Goal: Complete application form

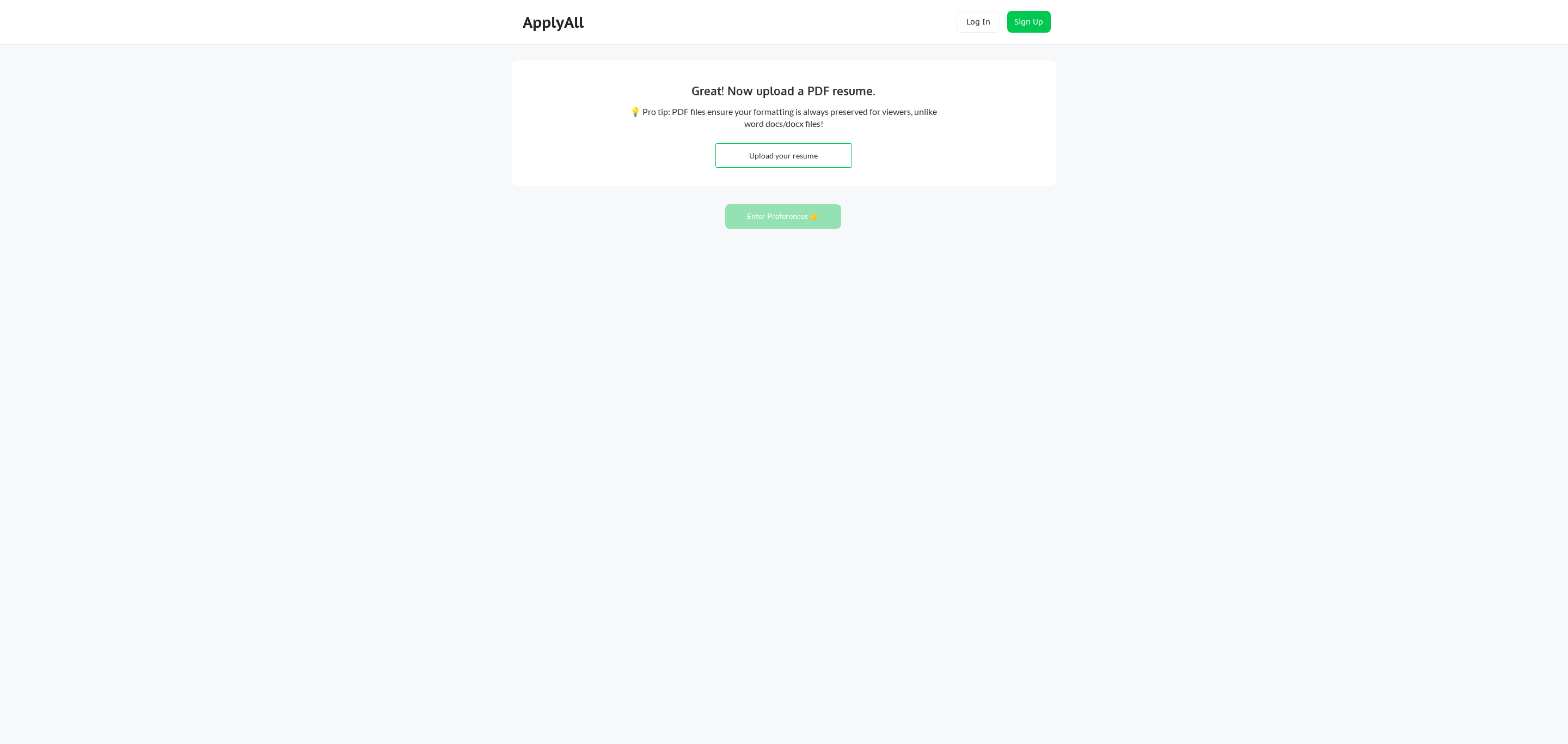
click at [789, 161] on input "file" at bounding box center [783, 155] width 136 height 23
type input "C:\fakepath\Bill Achola Otieno - Current Resume.pdf"
click at [817, 219] on button "Enter Preferences 👉" at bounding box center [783, 216] width 116 height 24
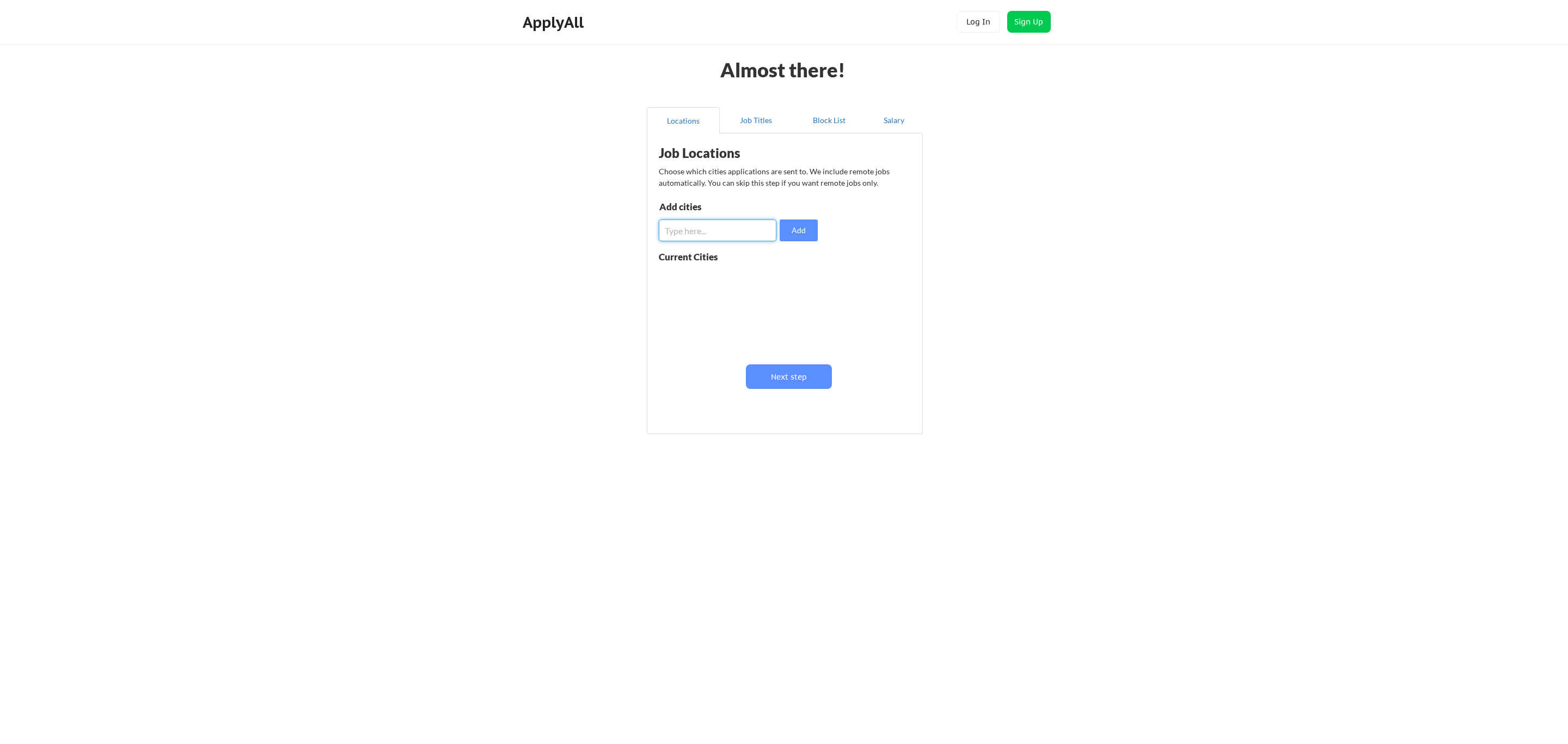
click at [751, 232] on input "input" at bounding box center [717, 230] width 117 height 22
type input "nairobi"
click at [797, 234] on button "Add" at bounding box center [799, 230] width 38 height 22
click at [723, 234] on input "input" at bounding box center [717, 230] width 117 height 22
type input "mombasa"
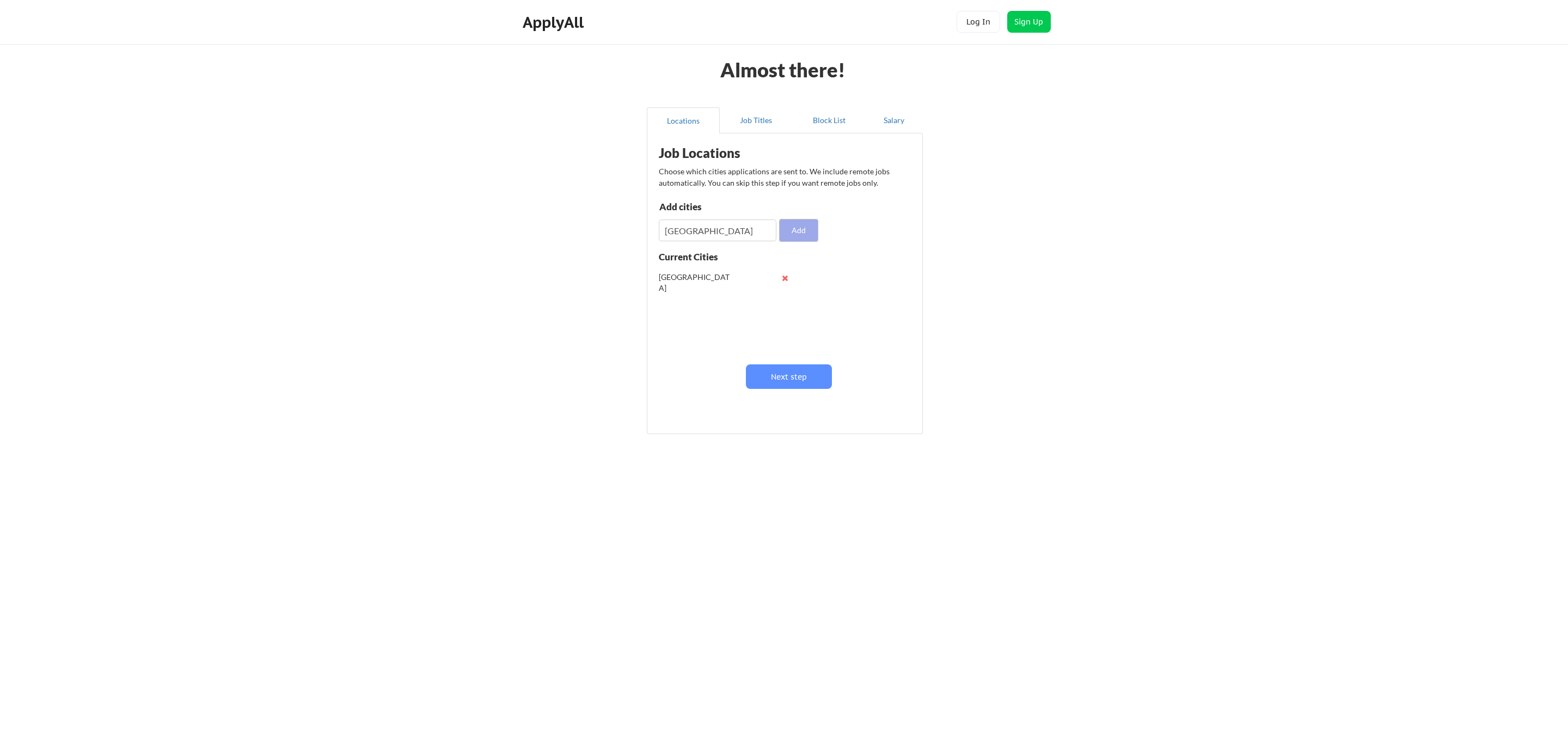
click at [794, 232] on button "Add" at bounding box center [799, 230] width 38 height 22
click at [709, 231] on input "input" at bounding box center [717, 230] width 117 height 22
type input "new york"
click at [803, 233] on button "Add" at bounding box center [799, 230] width 38 height 22
click at [729, 235] on input "input" at bounding box center [717, 230] width 117 height 22
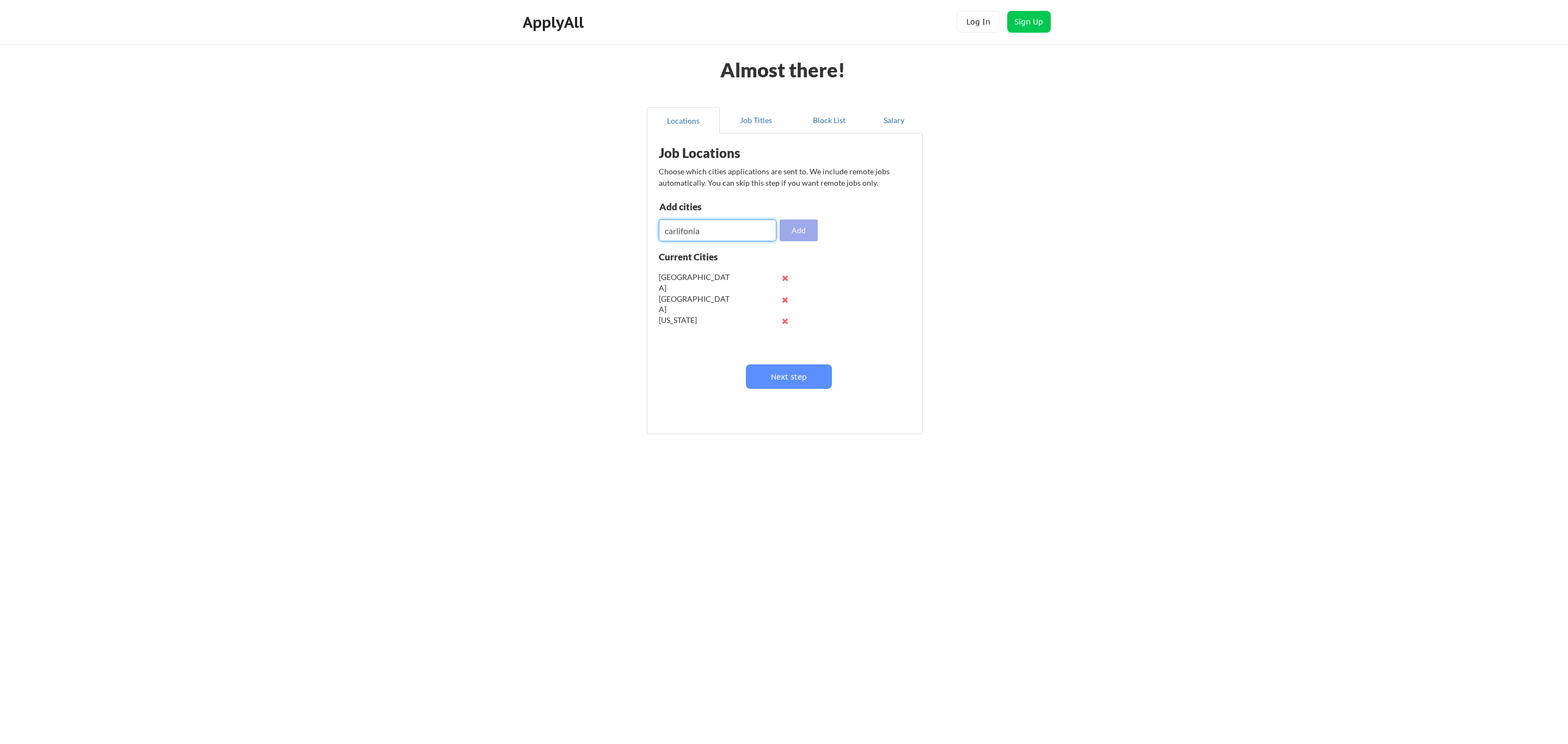
type input "carlifonia"
click at [804, 233] on button "Add" at bounding box center [799, 230] width 38 height 22
click at [783, 384] on button "Next step" at bounding box center [788, 376] width 86 height 24
click at [733, 240] on input "input" at bounding box center [719, 234] width 118 height 22
type input "Human Resource"
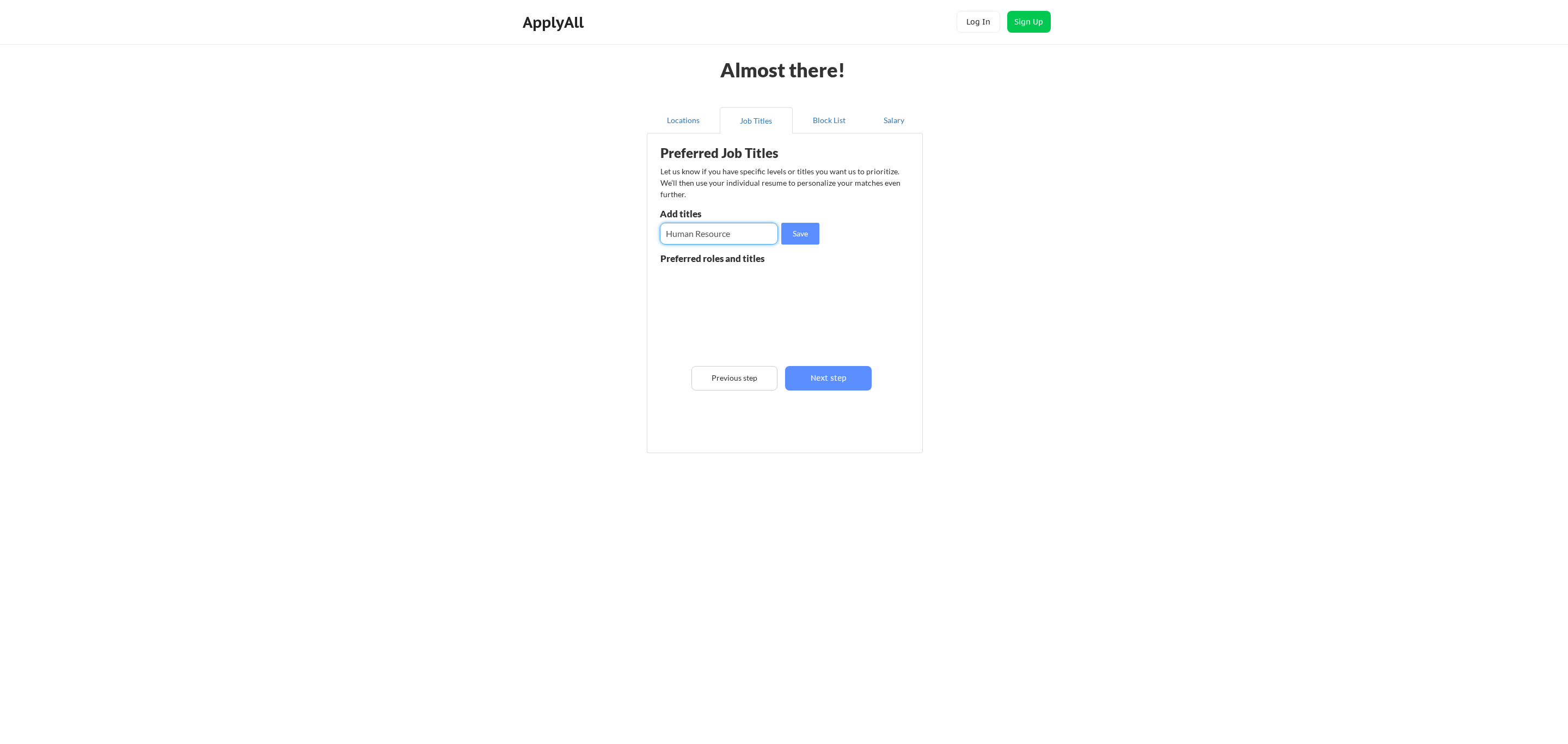
click at [749, 234] on input "input" at bounding box center [719, 234] width 118 height 22
click at [792, 236] on button "Save" at bounding box center [800, 234] width 38 height 22
click at [751, 231] on input "input" at bounding box center [719, 234] width 118 height 22
type input "employee relation"
click at [797, 240] on button "Save" at bounding box center [800, 234] width 38 height 22
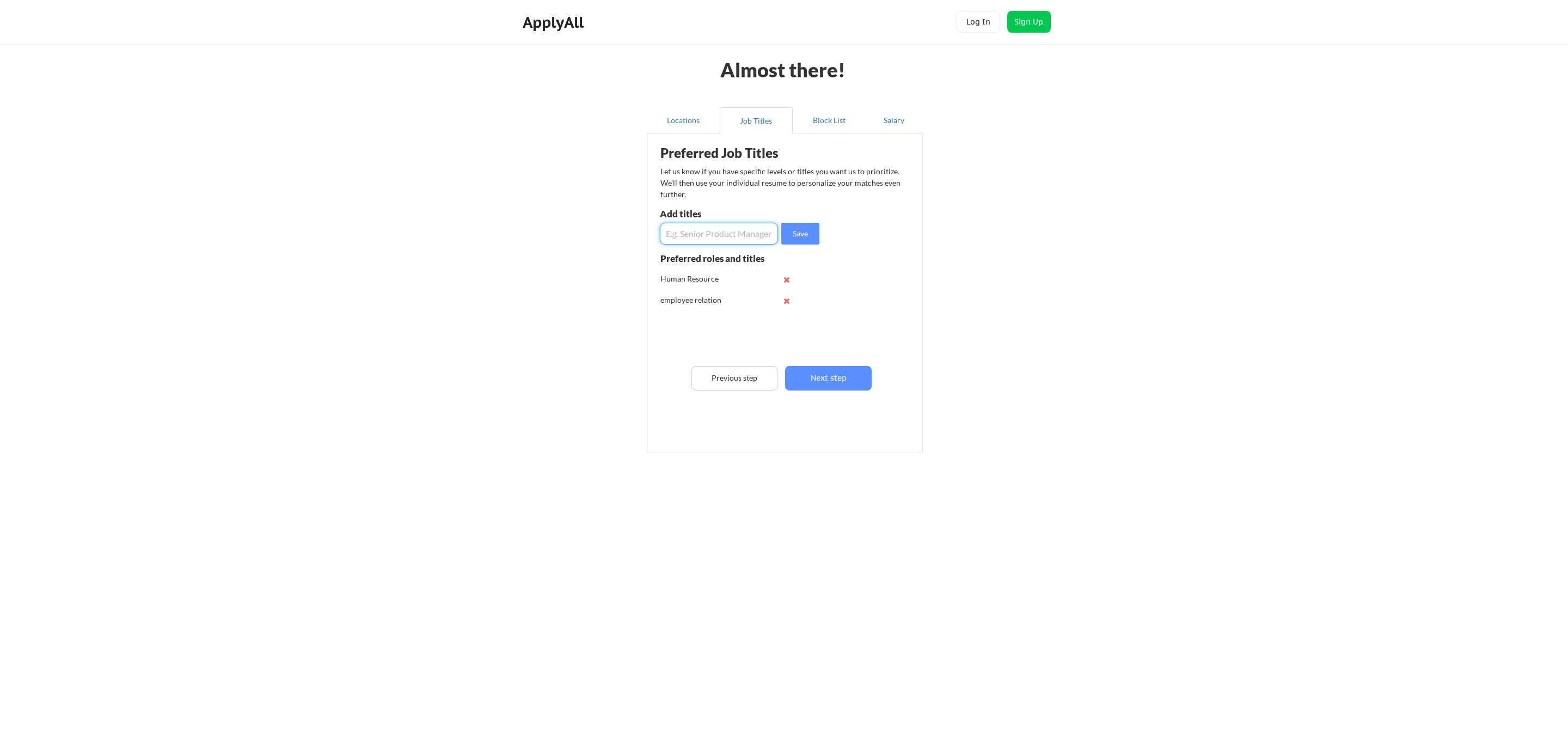
click at [709, 232] on input "input" at bounding box center [719, 234] width 118 height 22
type input "hr manager"
click at [794, 232] on button "Save" at bounding box center [800, 234] width 38 height 22
click at [723, 237] on input "input" at bounding box center [719, 234] width 118 height 22
type input "hr officer"
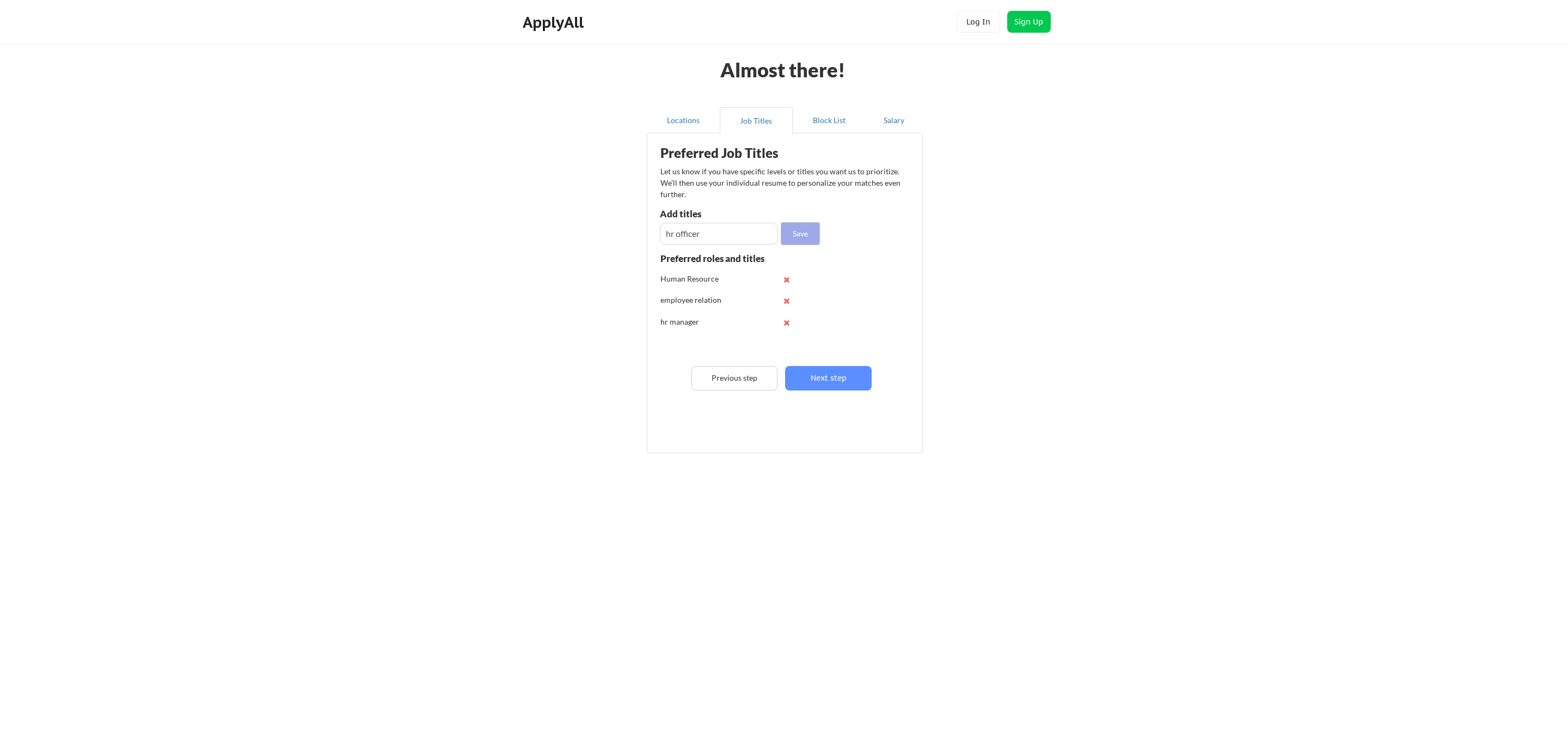
click at [807, 225] on button "Save" at bounding box center [800, 234] width 38 height 22
click at [717, 237] on input "input" at bounding box center [719, 234] width 118 height 22
click at [827, 381] on button "Next step" at bounding box center [828, 378] width 86 height 24
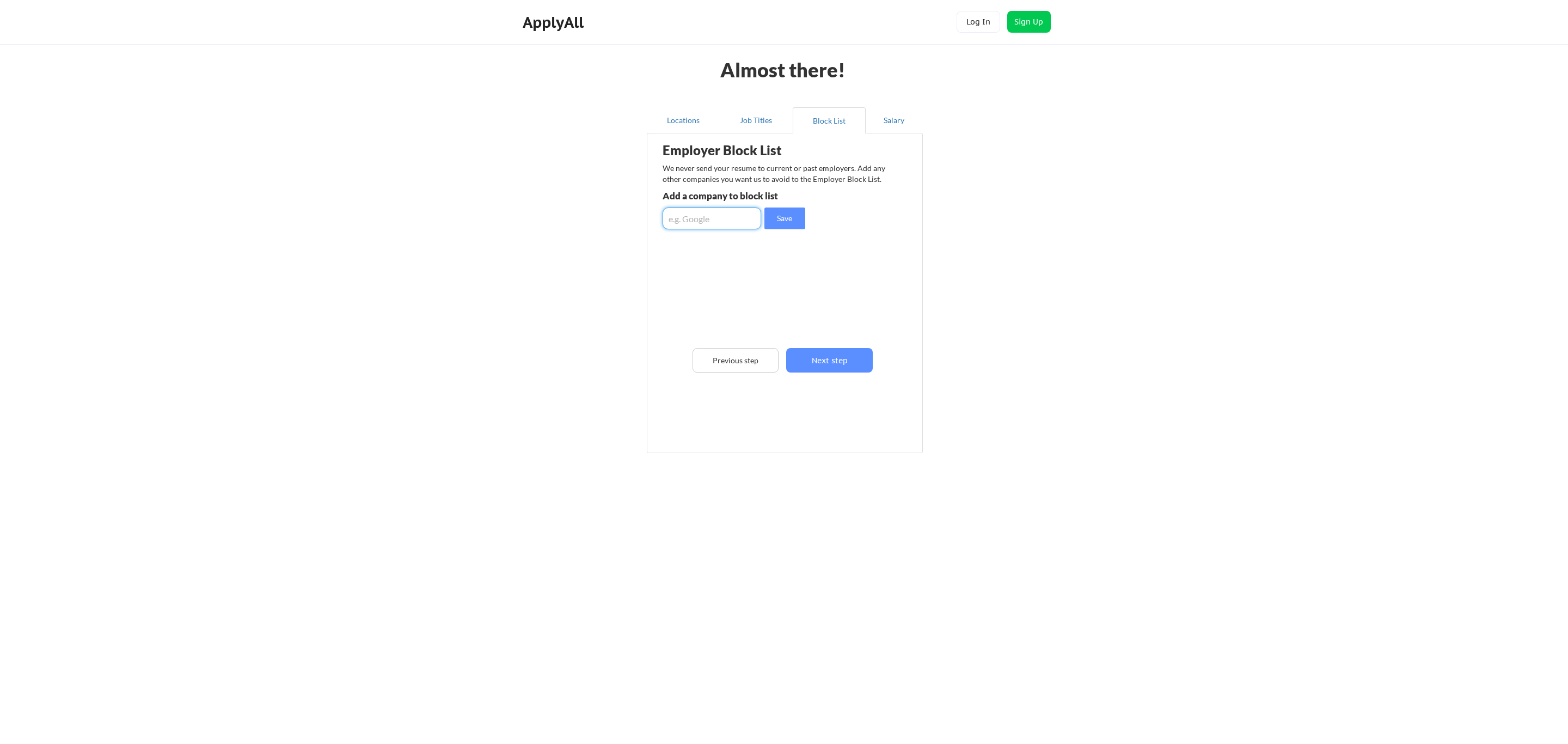
click at [713, 223] on input "input" at bounding box center [712, 219] width 99 height 22
type input "polucon services kenya limited"
click at [782, 224] on button "Save" at bounding box center [785, 219] width 41 height 22
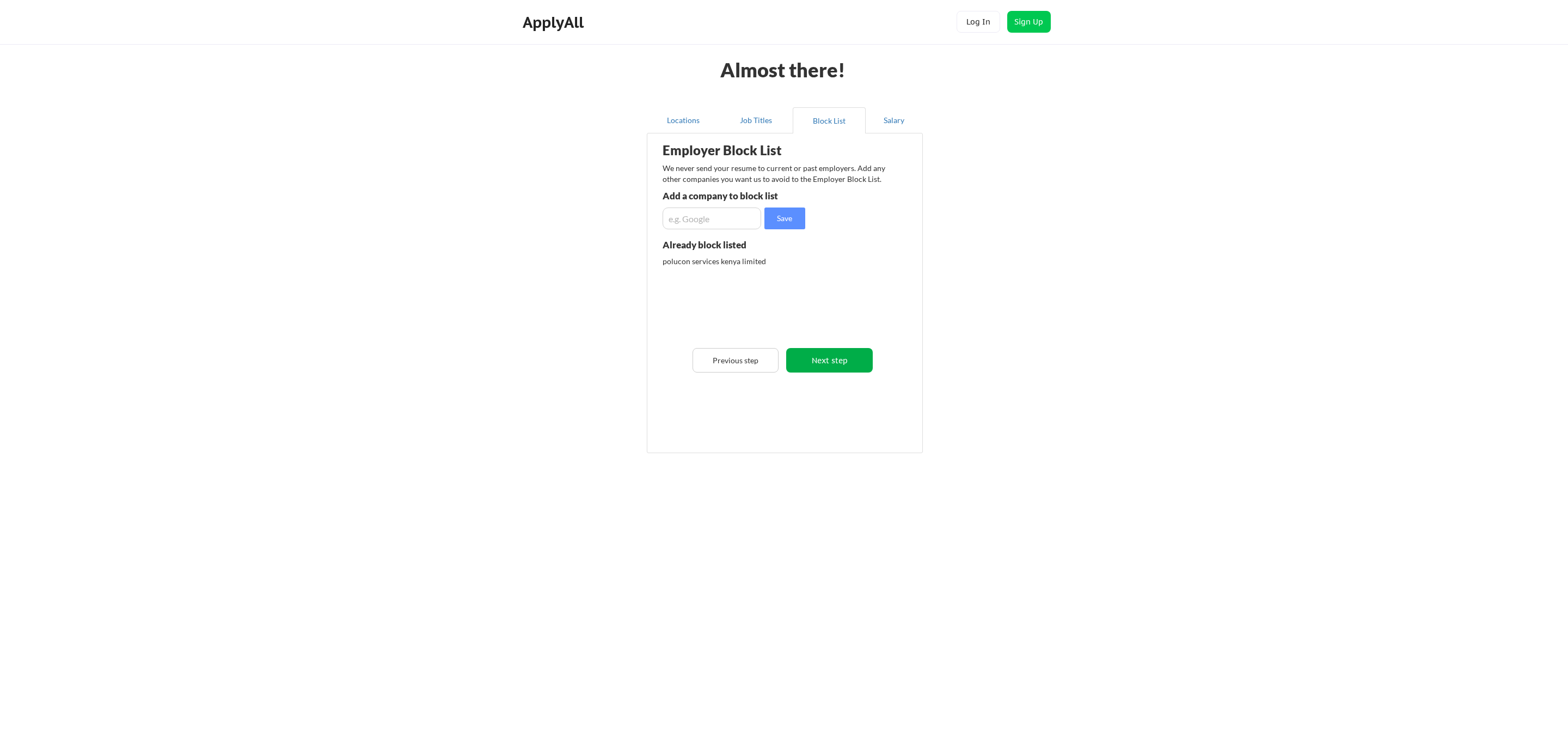
click at [765, 208] on button "Save" at bounding box center [785, 219] width 41 height 22
click at [854, 360] on button "Next step" at bounding box center [830, 360] width 86 height 24
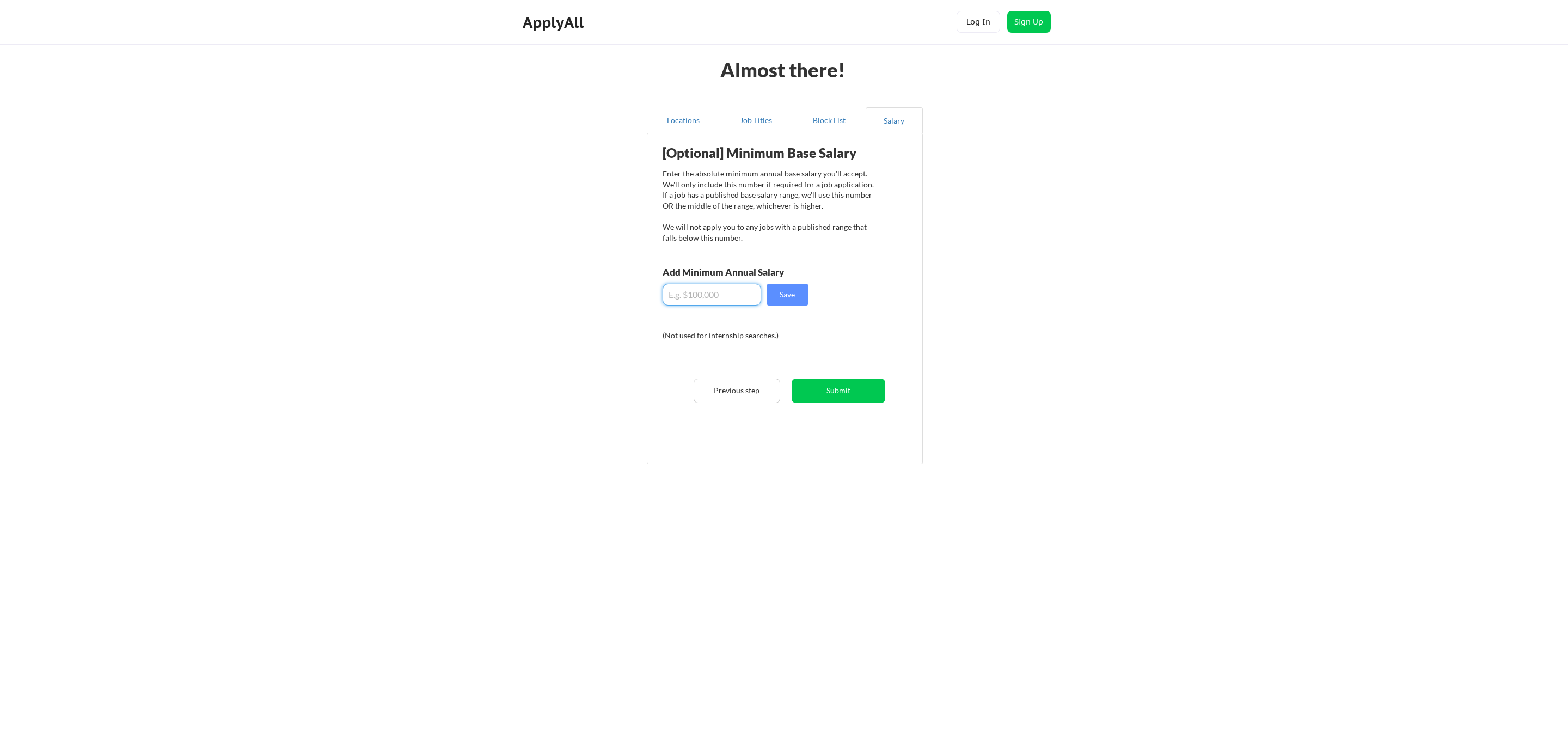
click at [719, 297] on input "input" at bounding box center [712, 295] width 99 height 22
paste input "$2,400,000"
type input "$2,400,000"
click at [791, 298] on button "Save" at bounding box center [787, 295] width 41 height 22
click at [880, 396] on button "Submit" at bounding box center [839, 391] width 94 height 24
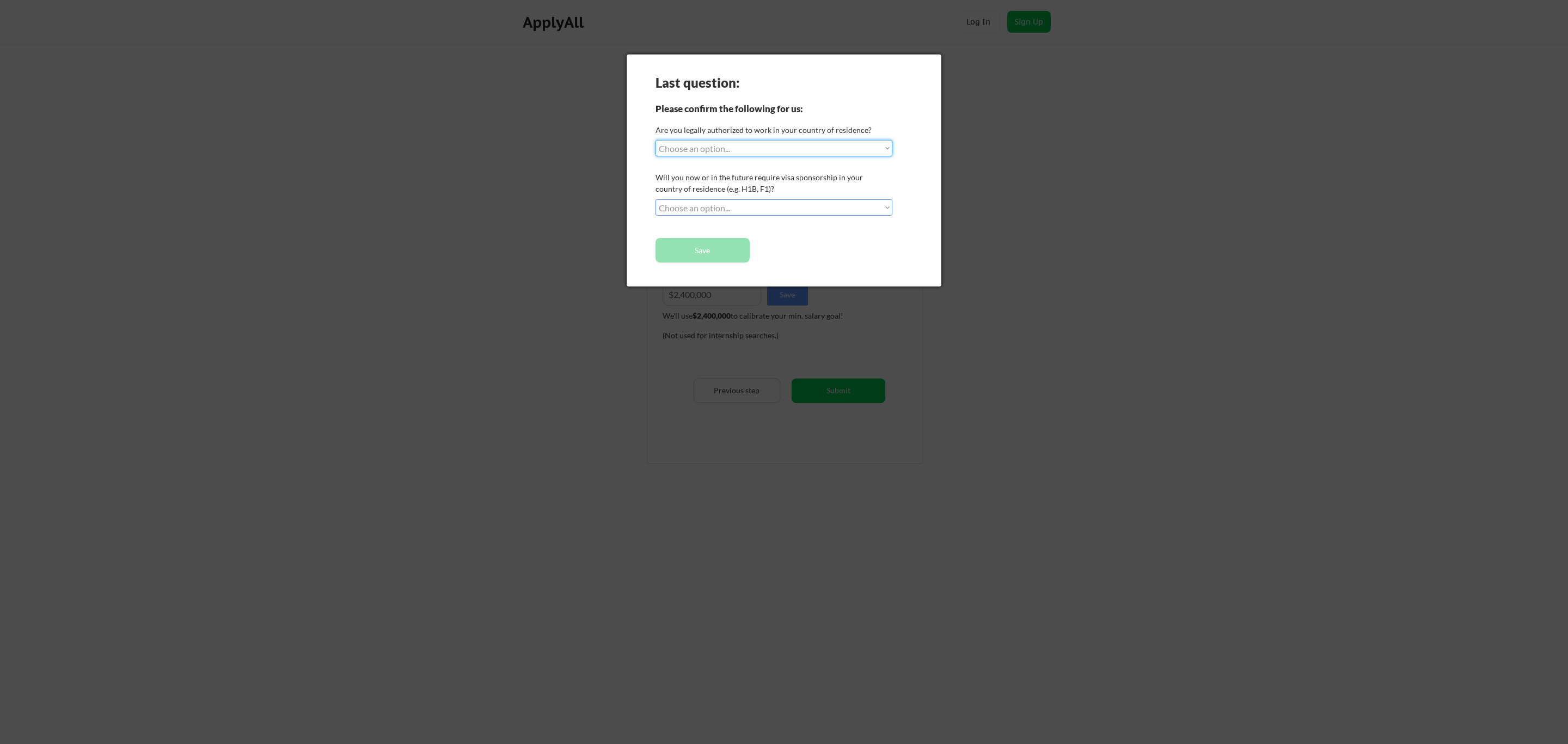
click at [814, 150] on select "Choose an option... Yes, I am a US Citizen Yes, I am a Canadian Citizen Yes, I …" at bounding box center [774, 148] width 237 height 16
select select ""no__i_am_not__yet__authorized""
click at [656, 140] on select "Choose an option... Yes, I am a US Citizen Yes, I am a Canadian Citizen Yes, I …" at bounding box center [774, 148] width 237 height 16
click at [782, 208] on select "Choose an option... No, I will not need sponsorship Yes, I will need sponsorship" at bounding box center [774, 207] width 237 height 16
select select ""yes__i_will_need_sponsorship""
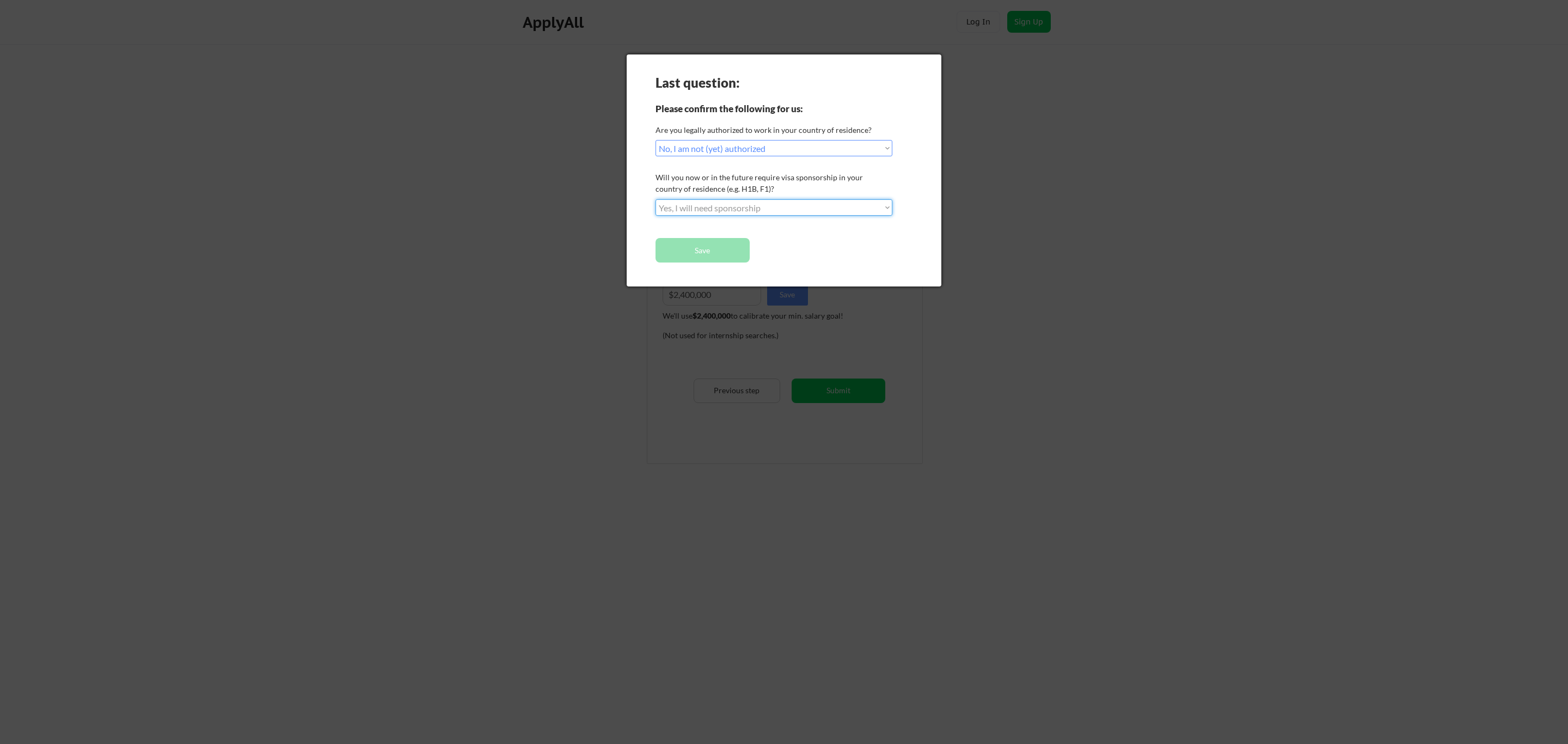
click at [656, 199] on select "Choose an option... No, I will not need sponsorship Yes, I will need sponsorship" at bounding box center [774, 207] width 237 height 16
click at [737, 247] on button "Save" at bounding box center [702, 250] width 94 height 24
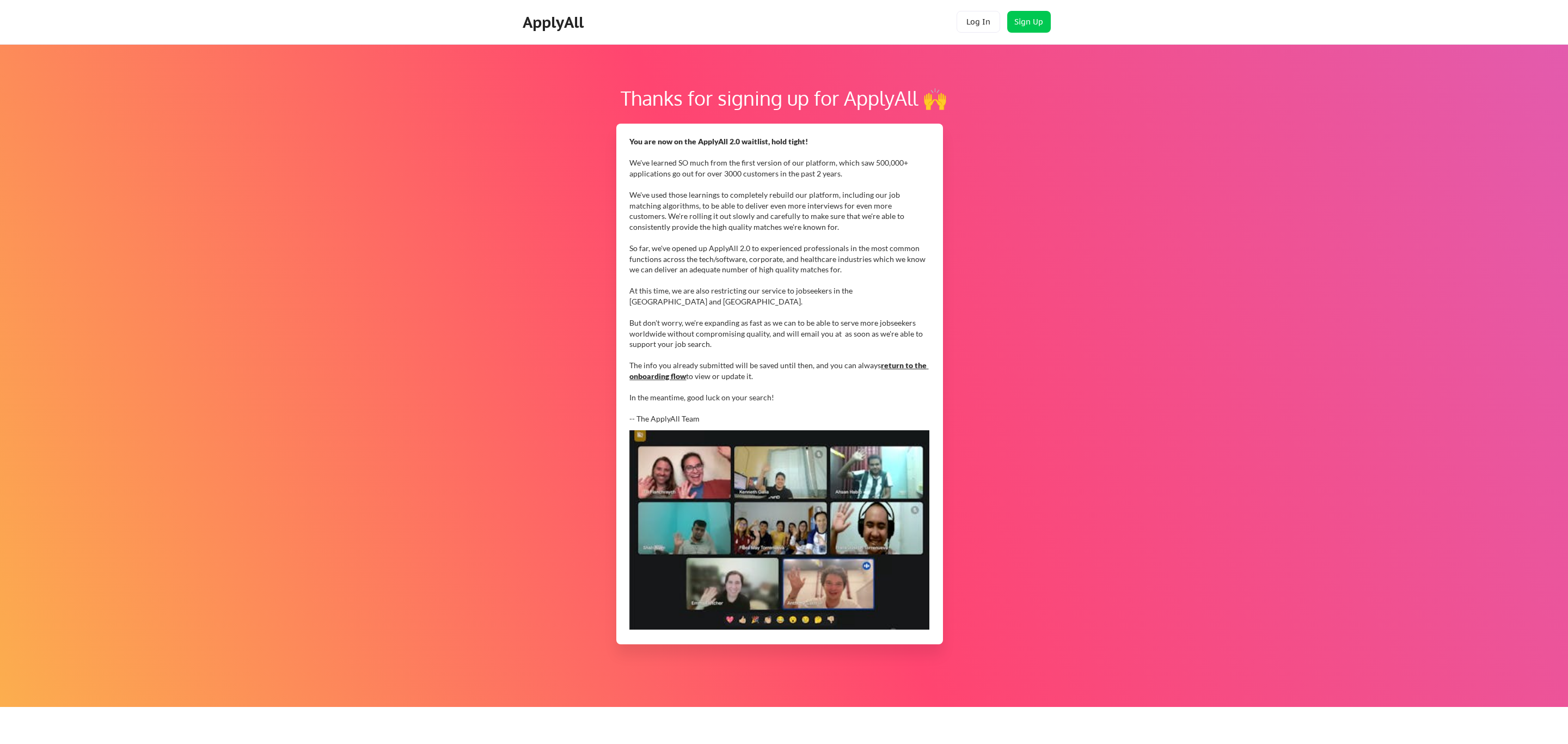
click at [929, 97] on div "Thanks for signing up for ApplyAll 🙌" at bounding box center [783, 98] width 1429 height 29
click at [557, 20] on div "ApplyAll" at bounding box center [555, 22] width 65 height 18
